Goal: Task Accomplishment & Management: Manage account settings

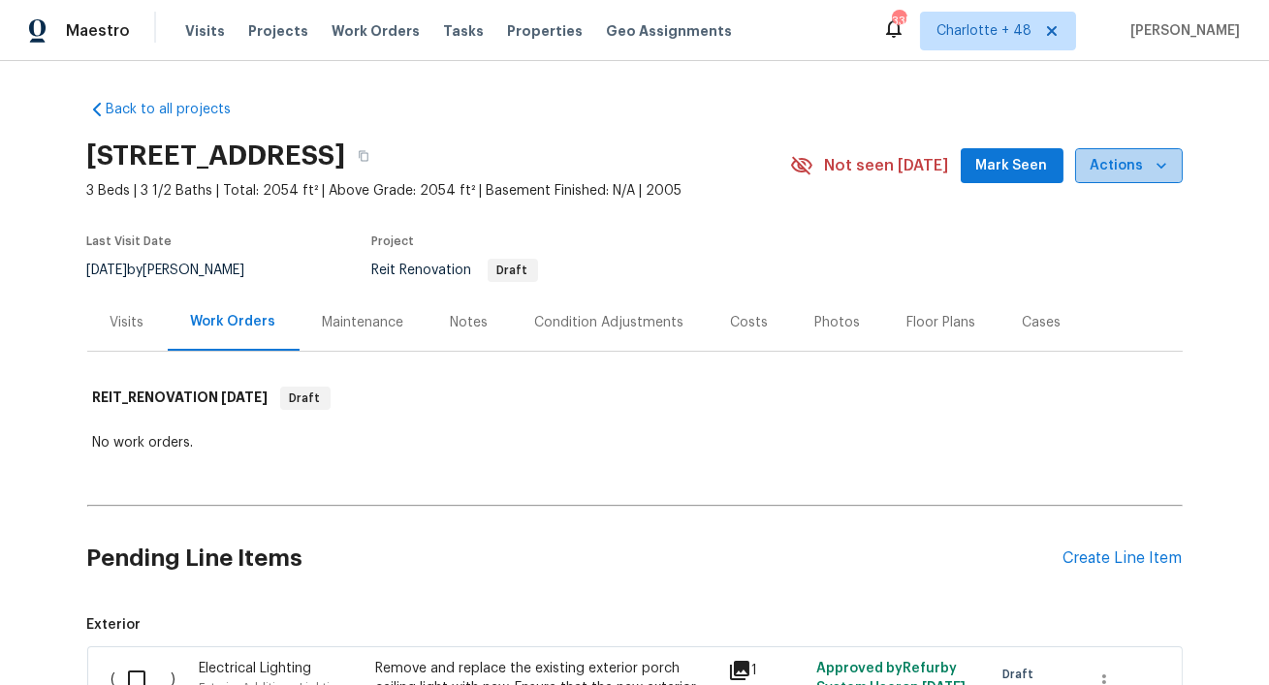
click at [1163, 170] on icon "button" at bounding box center [1161, 165] width 19 height 19
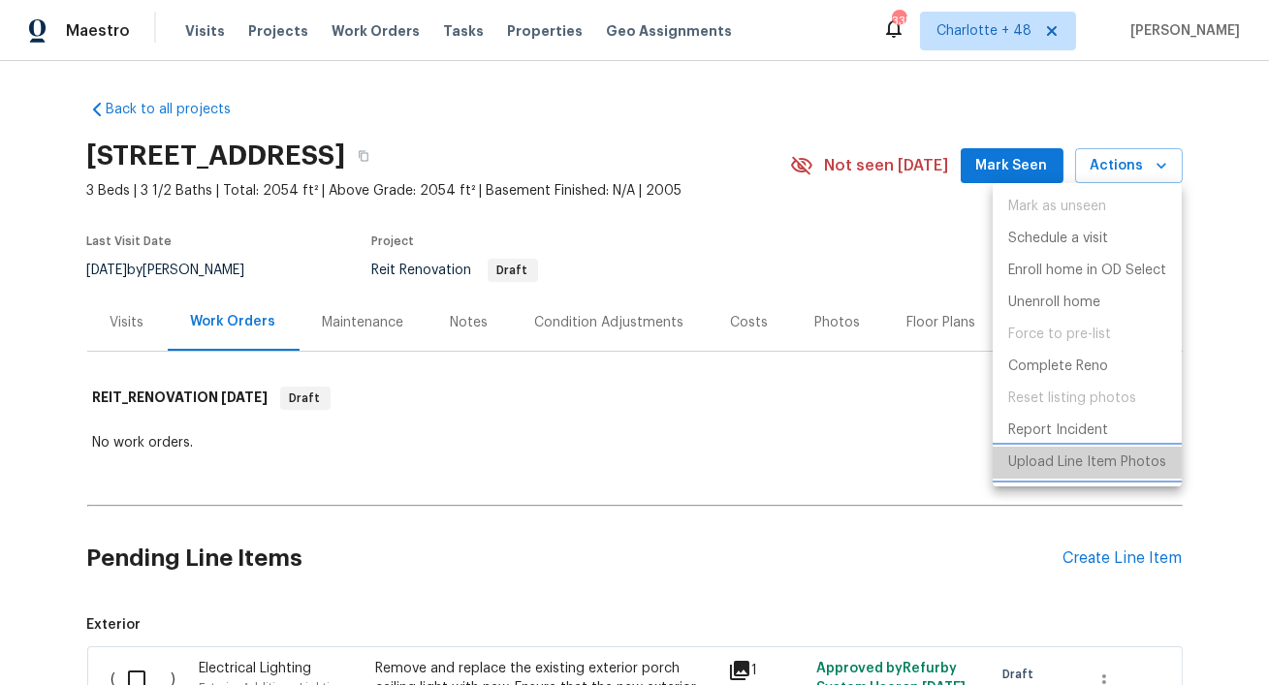
click at [1054, 467] on p "Upload Line Item Photos" at bounding box center [1087, 463] width 158 height 20
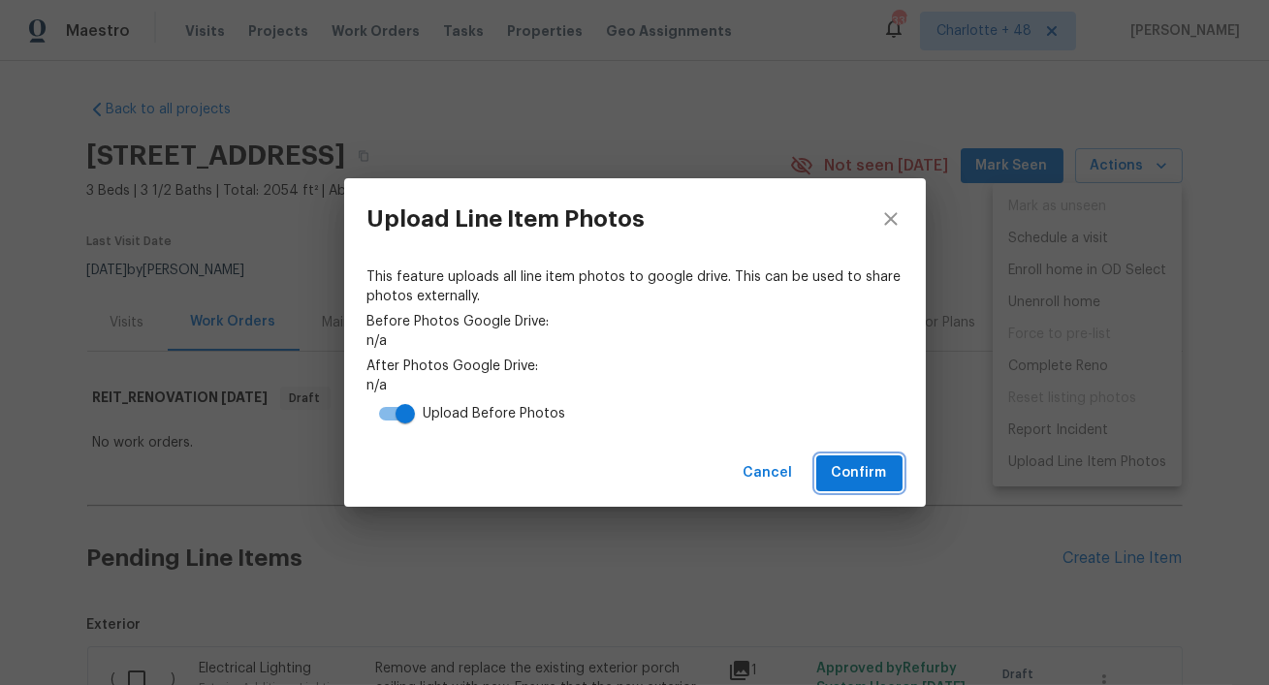
click at [836, 473] on span "Confirm" at bounding box center [859, 473] width 55 height 24
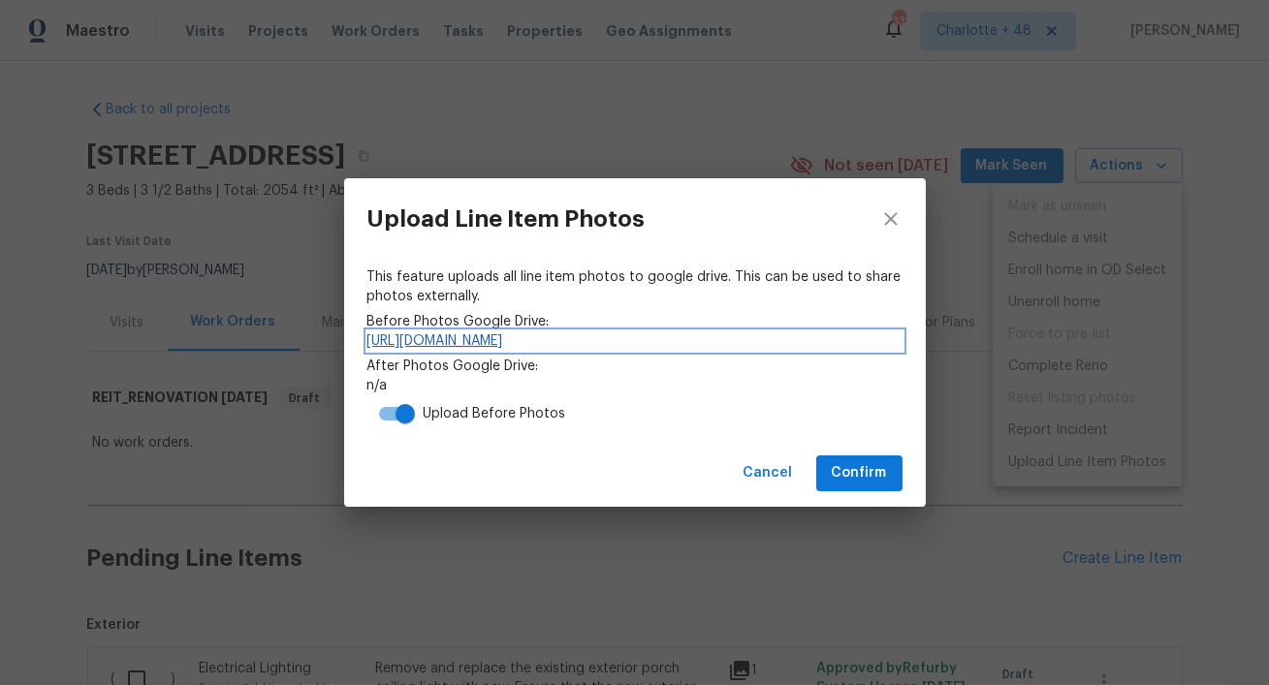
click at [675, 342] on link "[URL][DOMAIN_NAME]" at bounding box center [634, 341] width 535 height 19
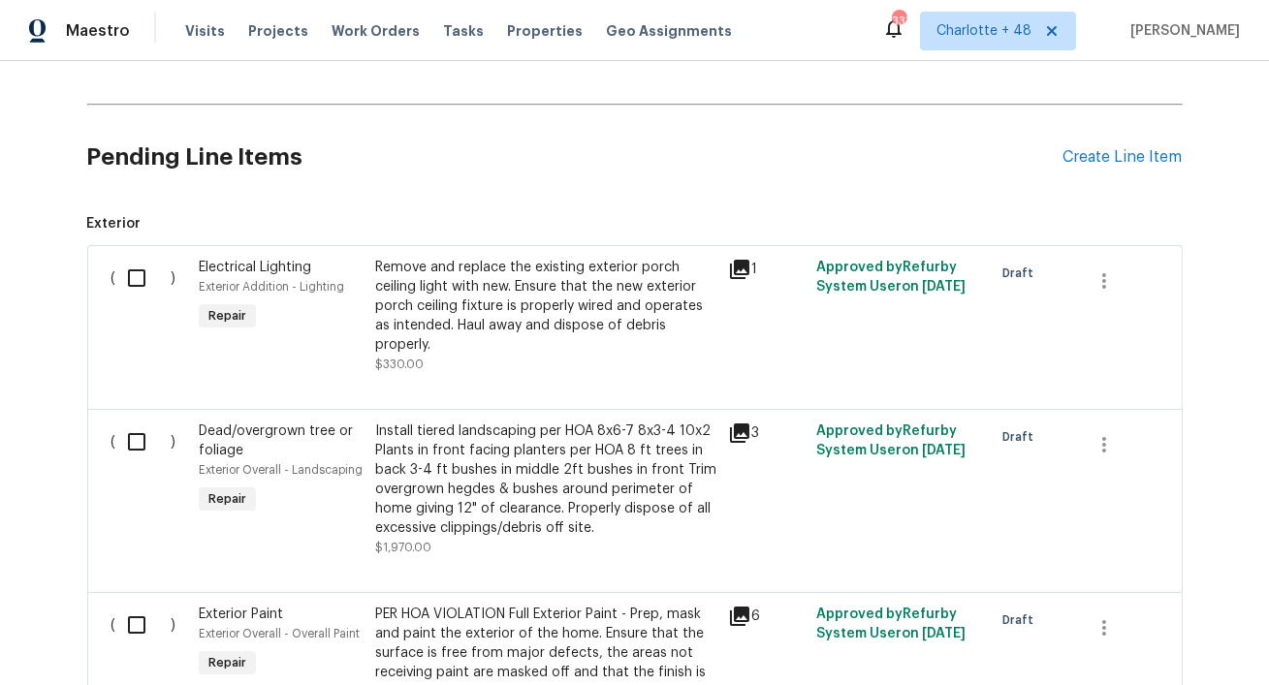
scroll to position [420, 0]
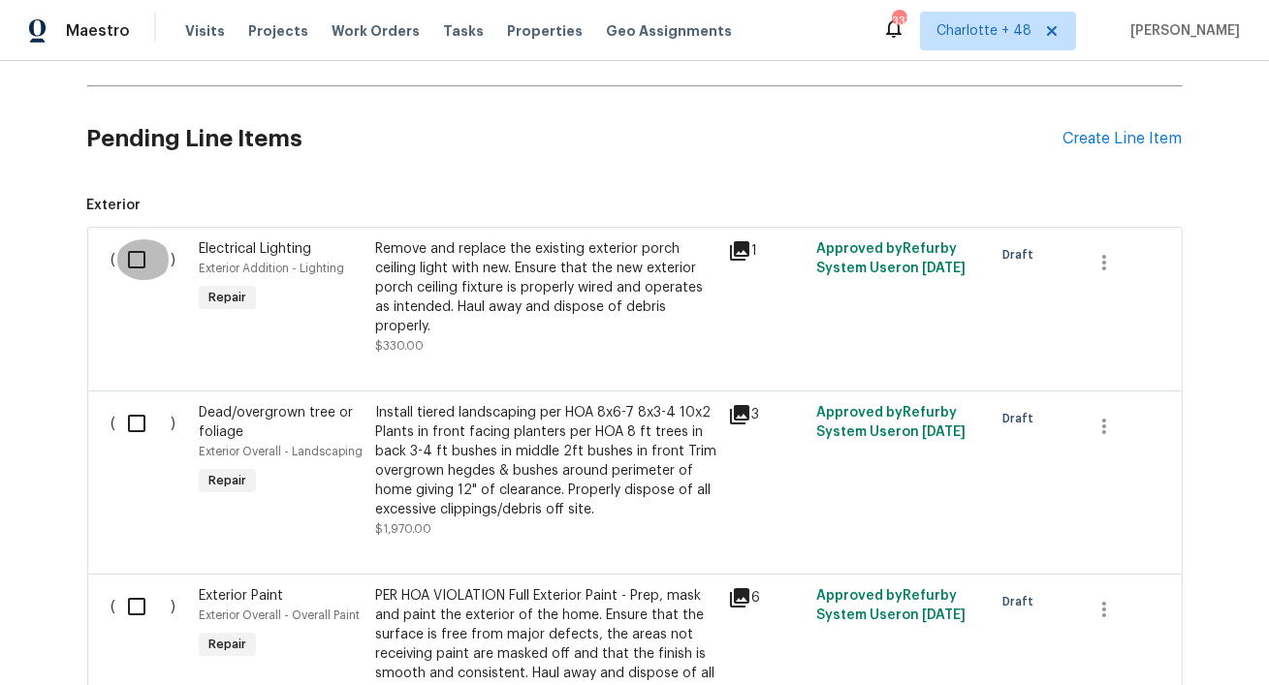
click at [142, 265] on input "checkbox" at bounding box center [143, 259] width 55 height 41
checkbox input "true"
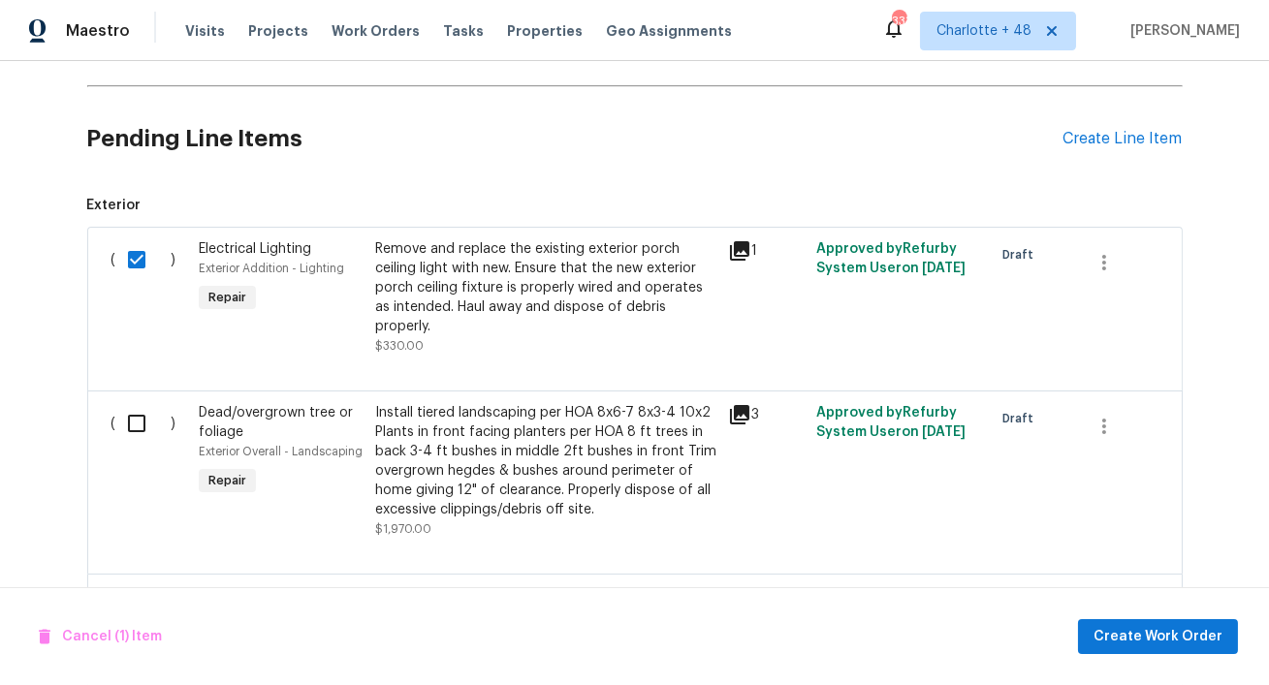
click at [134, 410] on input "checkbox" at bounding box center [143, 423] width 55 height 41
checkbox input "true"
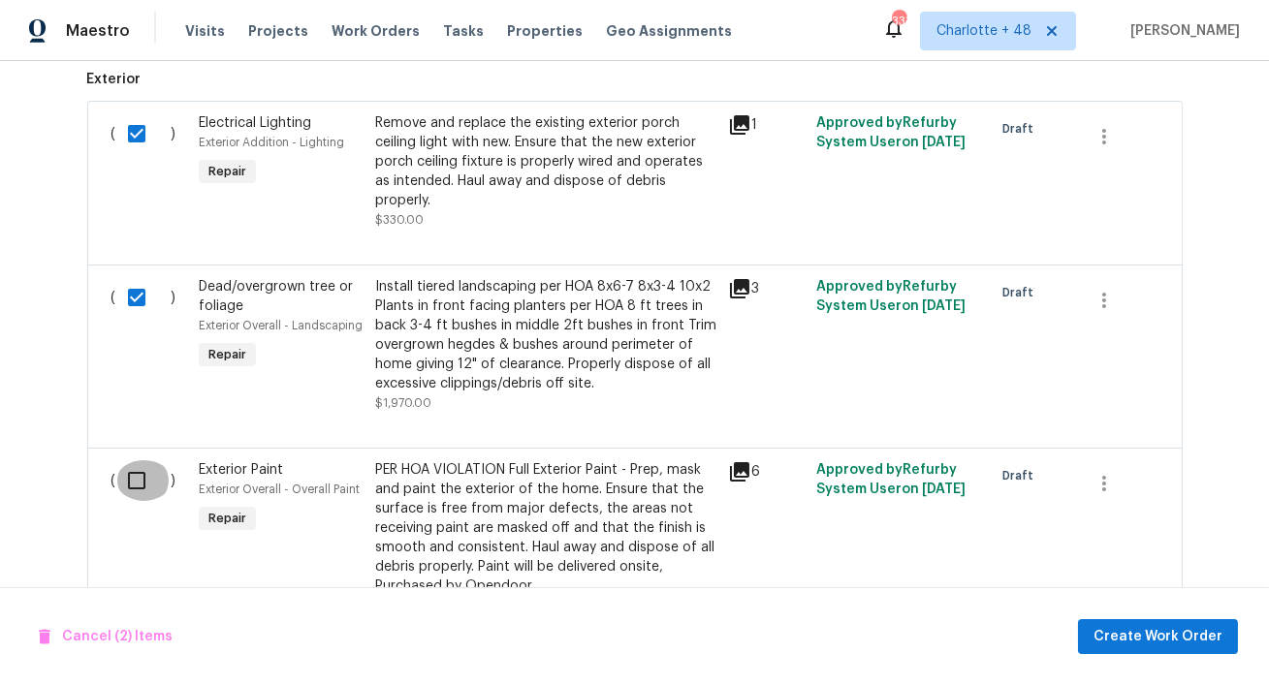
click at [132, 477] on input "checkbox" at bounding box center [143, 480] width 55 height 41
checkbox input "true"
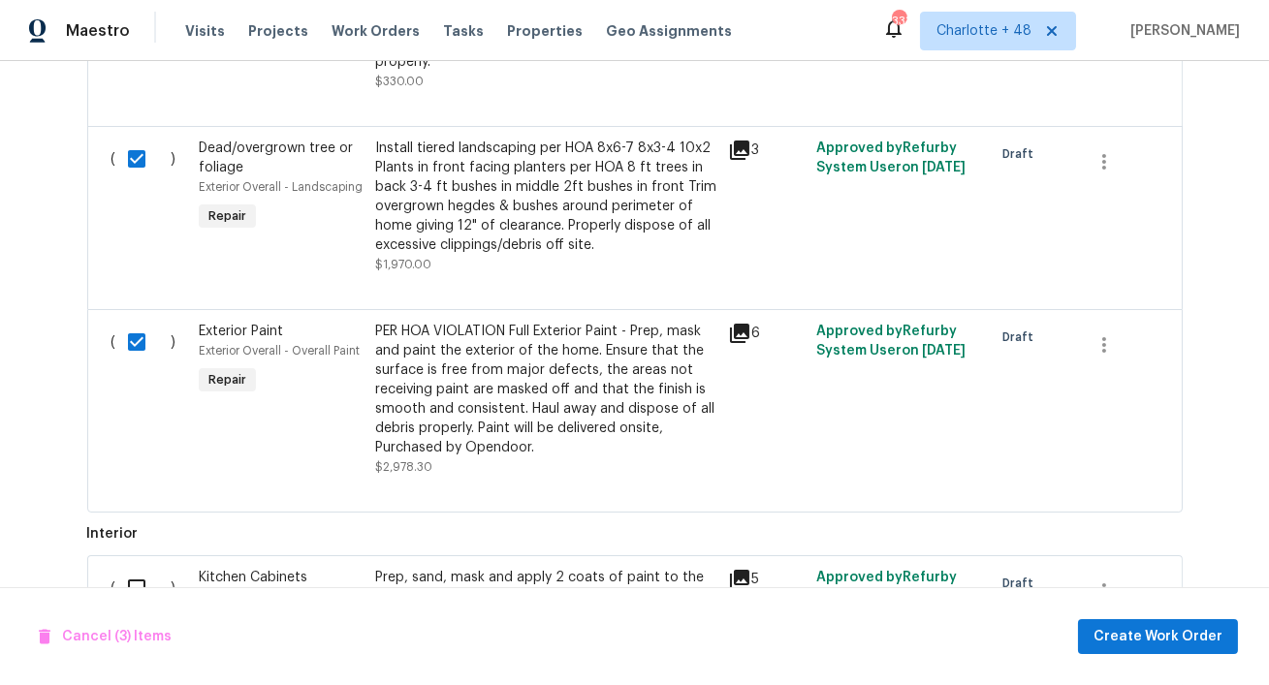
scroll to position [712, 0]
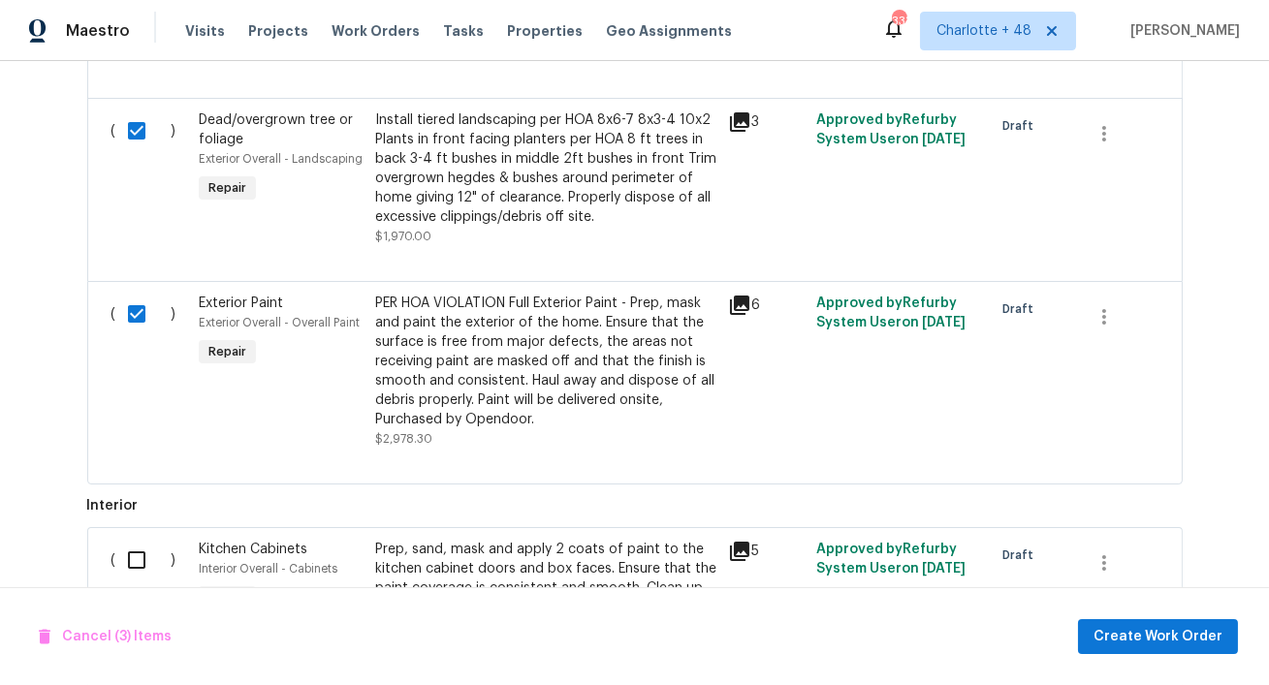
click at [133, 554] on input "checkbox" at bounding box center [143, 560] width 55 height 41
checkbox input "true"
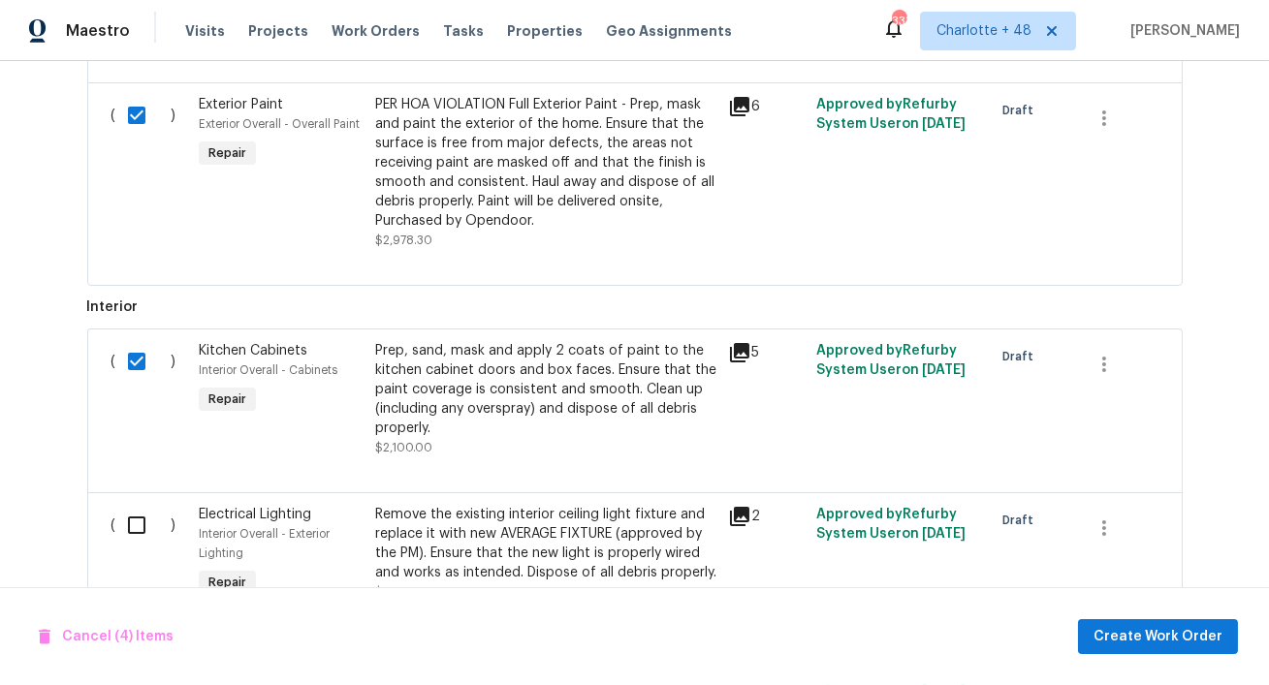
scroll to position [968, 0]
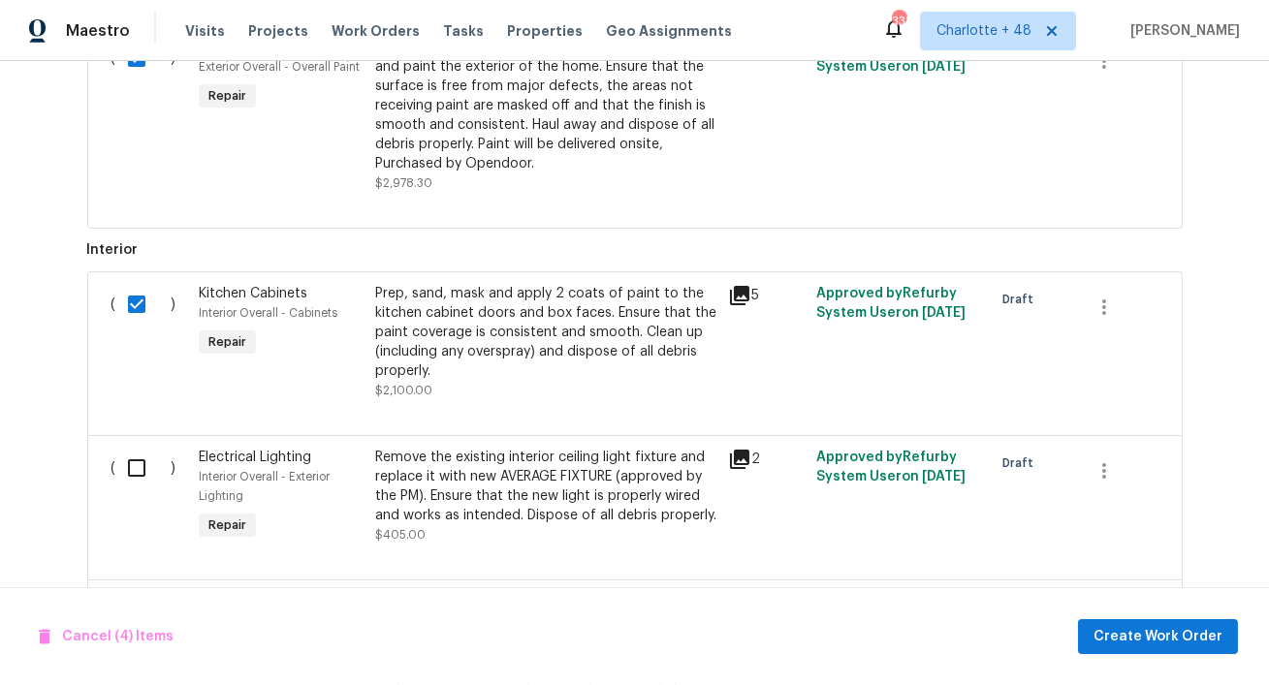
click at [132, 487] on input "checkbox" at bounding box center [143, 468] width 55 height 41
checkbox input "true"
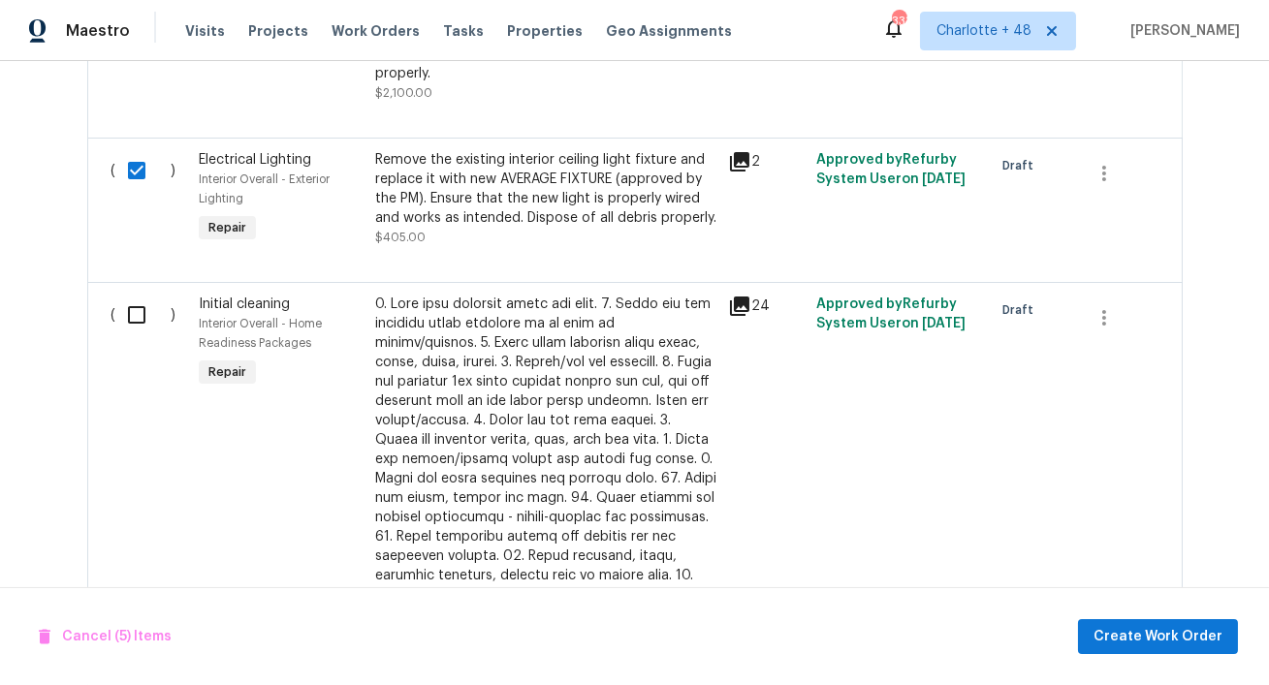
scroll to position [1344, 0]
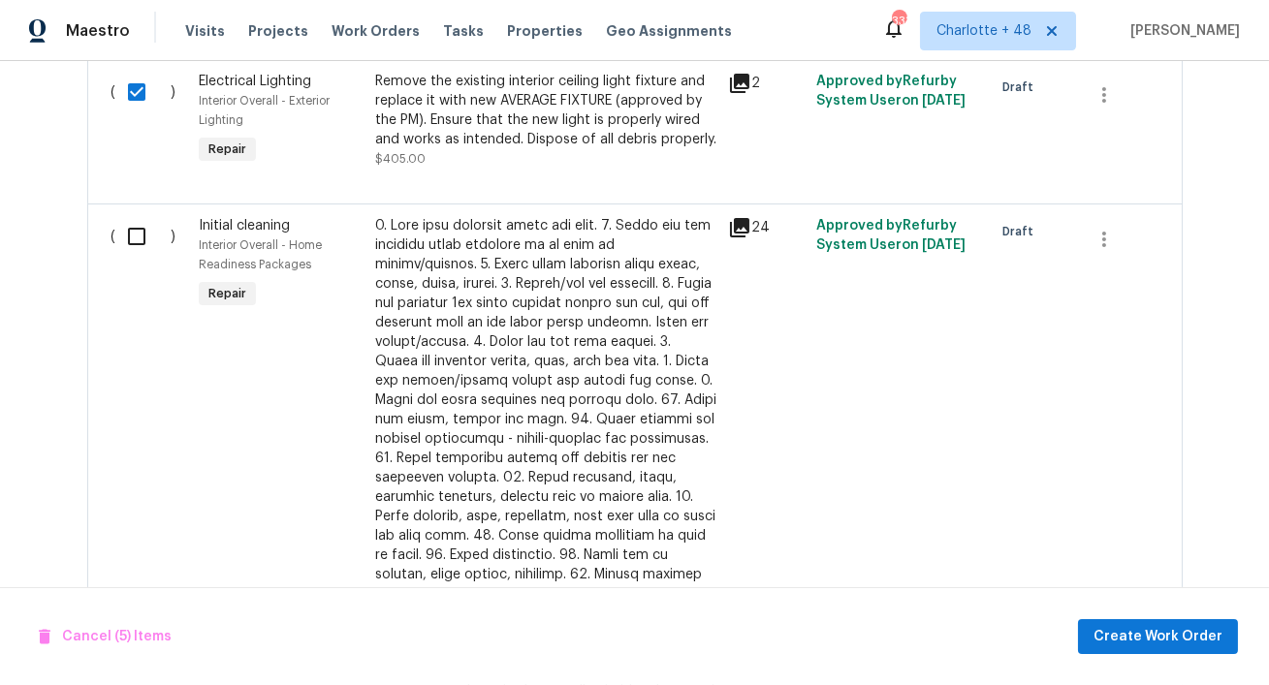
click at [132, 236] on input "checkbox" at bounding box center [143, 236] width 55 height 41
checkbox input "true"
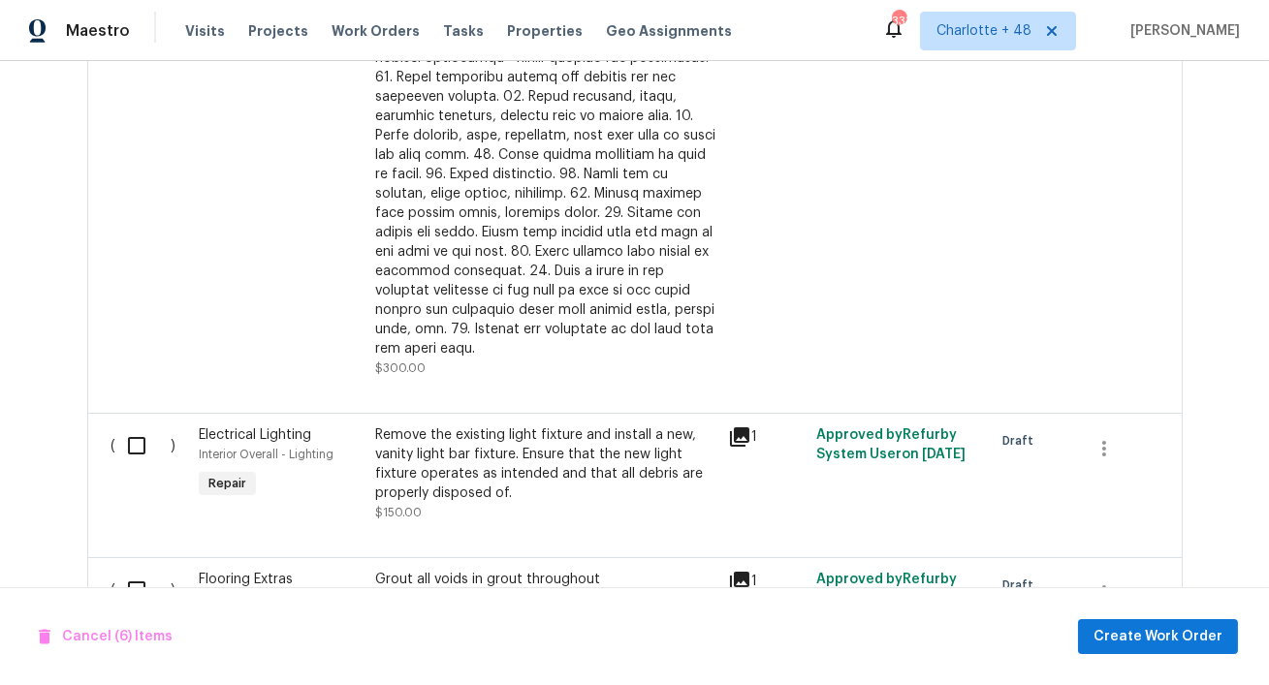
click at [135, 431] on input "checkbox" at bounding box center [143, 446] width 55 height 41
checkbox input "true"
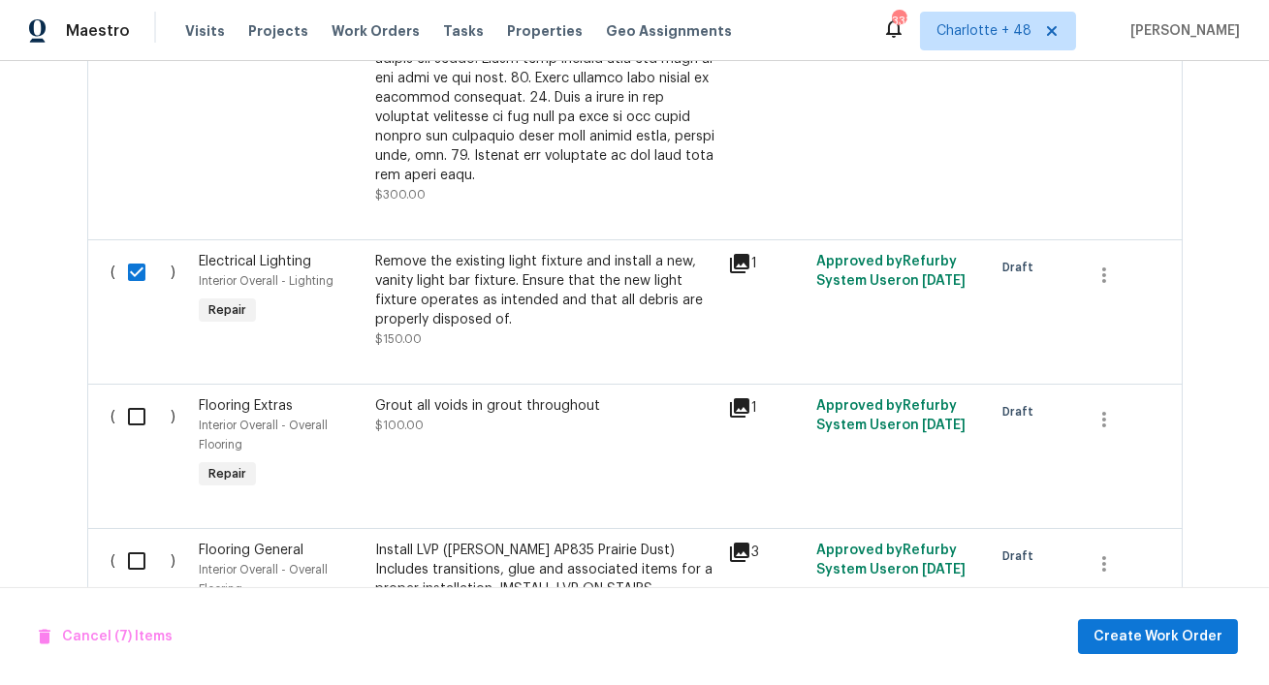
scroll to position [1937, 0]
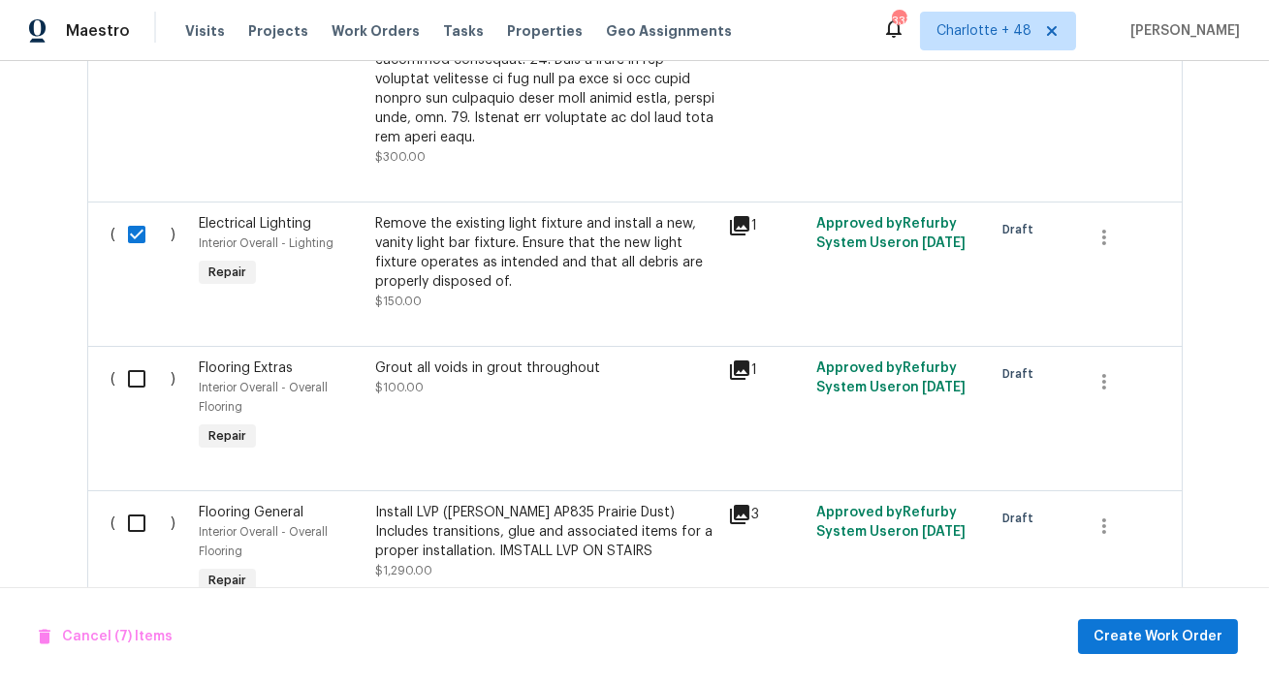
click at [134, 359] on input "checkbox" at bounding box center [143, 379] width 55 height 41
checkbox input "true"
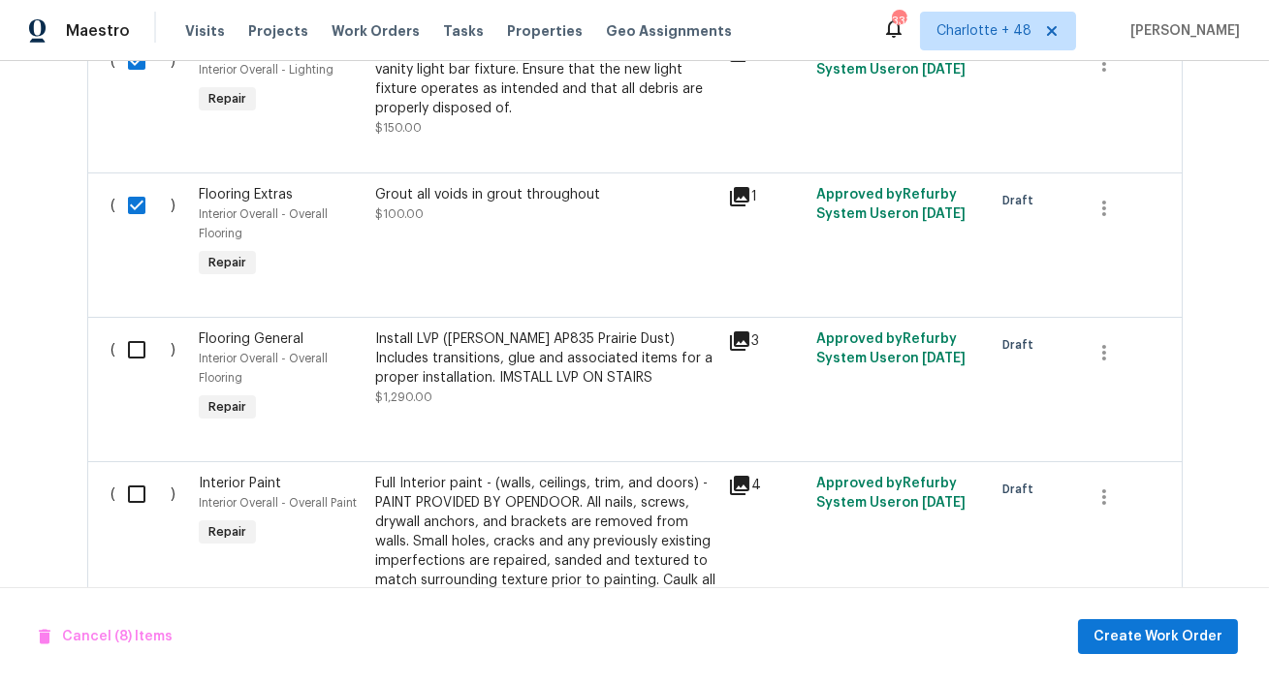
click at [128, 330] on input "checkbox" at bounding box center [143, 350] width 55 height 41
checkbox input "true"
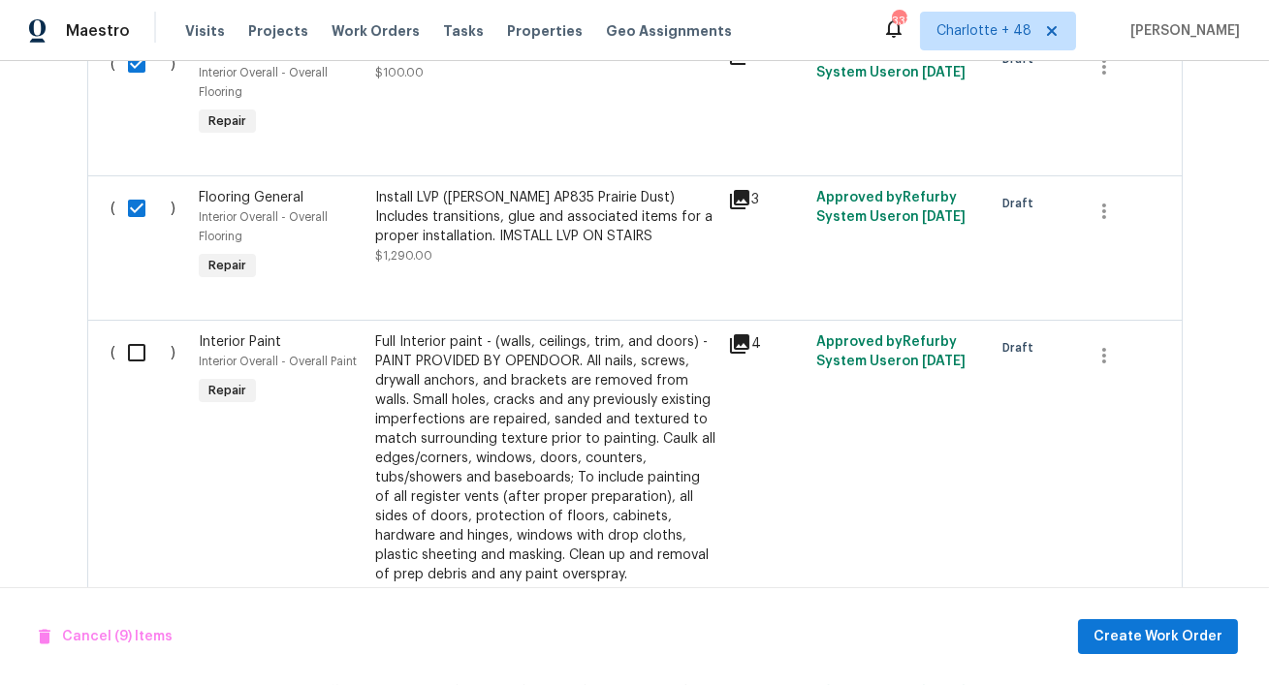
click at [128, 332] on input "checkbox" at bounding box center [143, 352] width 55 height 41
checkbox input "true"
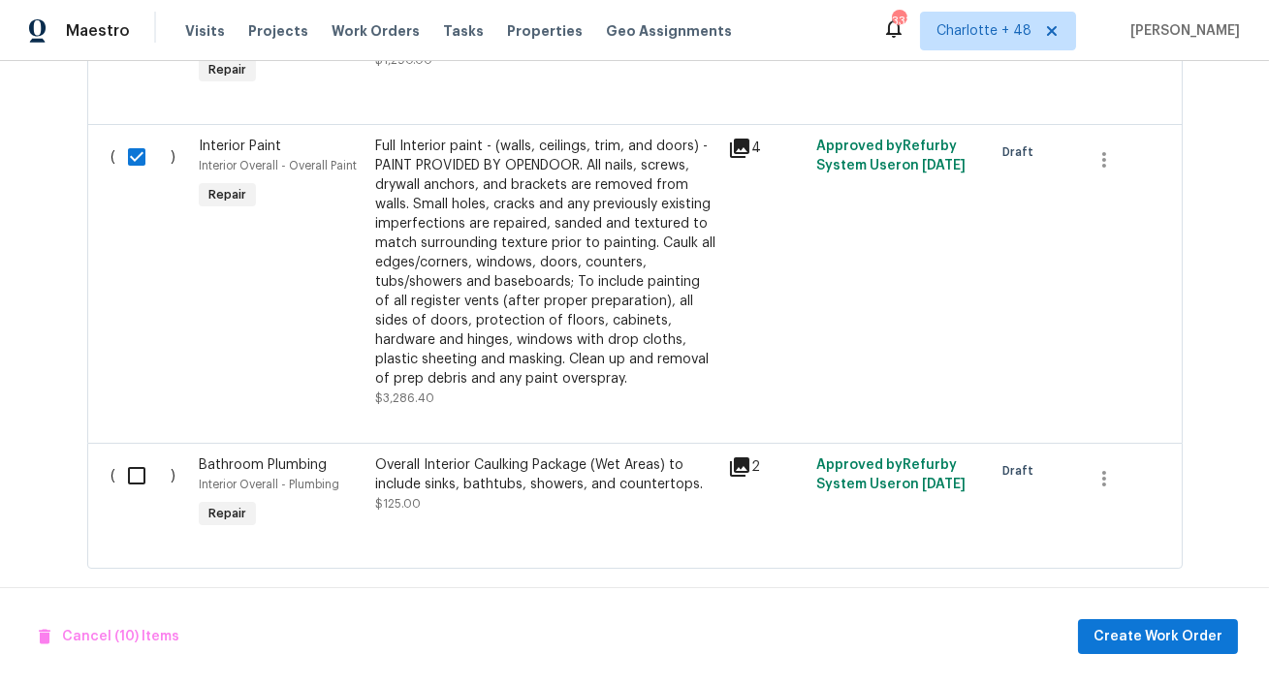
click at [143, 463] on input "checkbox" at bounding box center [143, 476] width 55 height 41
checkbox input "true"
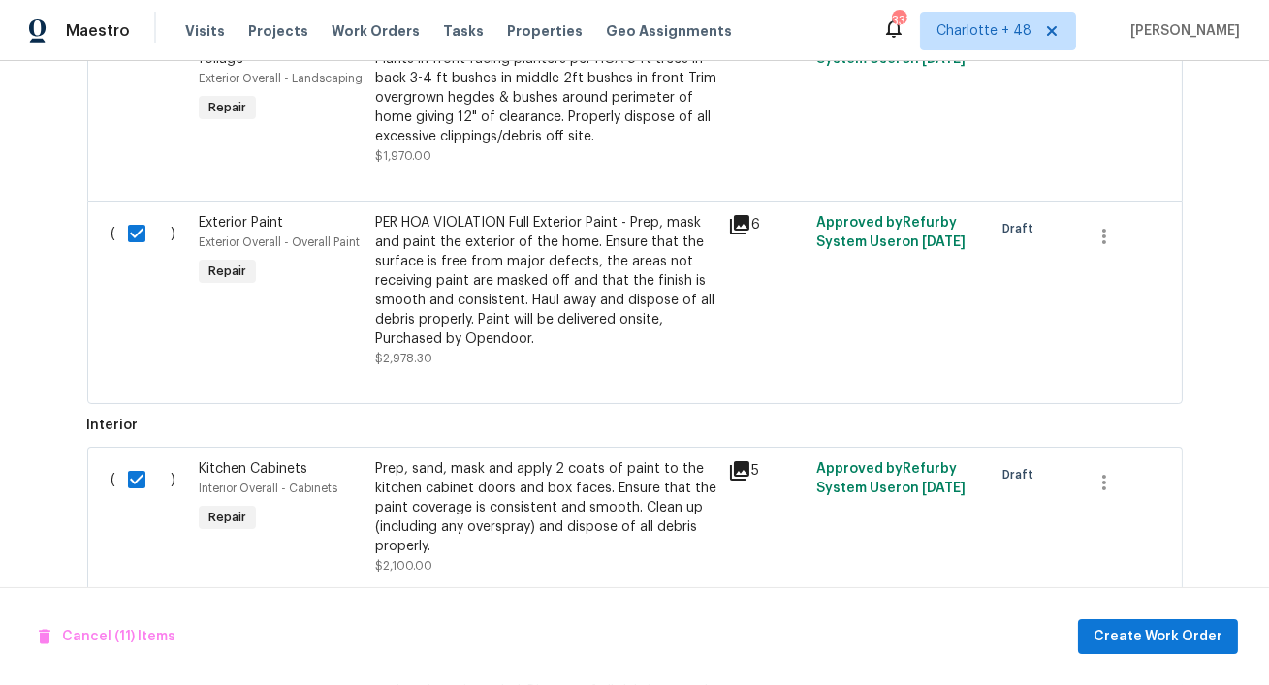
scroll to position [168, 0]
